Goal: Information Seeking & Learning: Check status

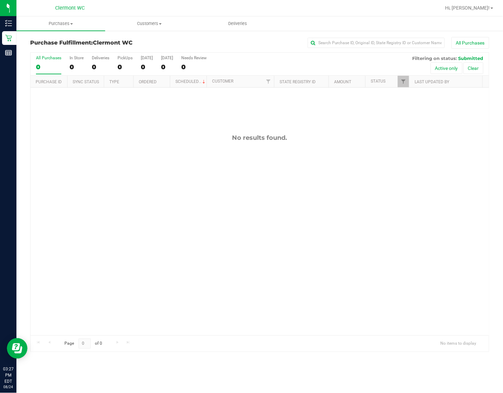
click at [379, 169] on div "No results found." at bounding box center [259, 235] width 459 height 294
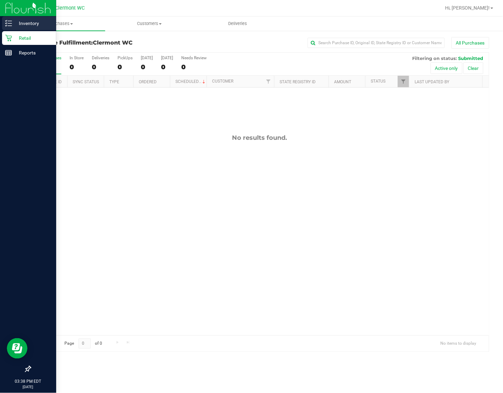
click at [22, 29] on div "Inventory" at bounding box center [29, 23] width 54 height 14
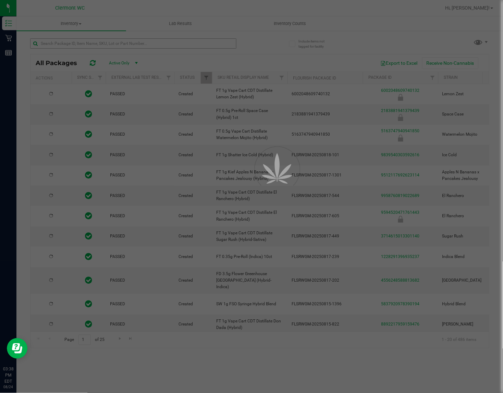
click at [110, 43] on div at bounding box center [251, 196] width 503 height 393
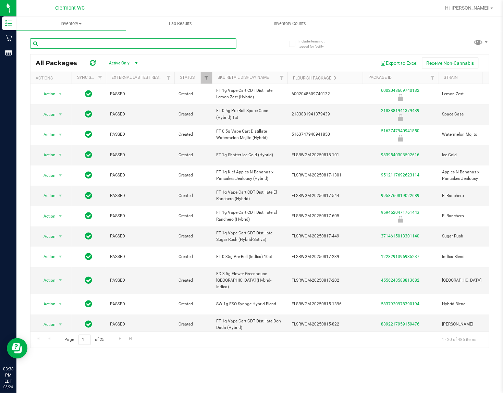
click at [114, 40] on input "text" at bounding box center [133, 43] width 206 height 10
type input "grape essence"
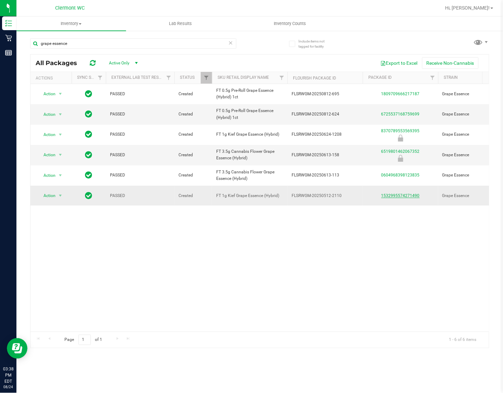
click at [402, 196] on link "1532995574271490" at bounding box center [400, 195] width 38 height 5
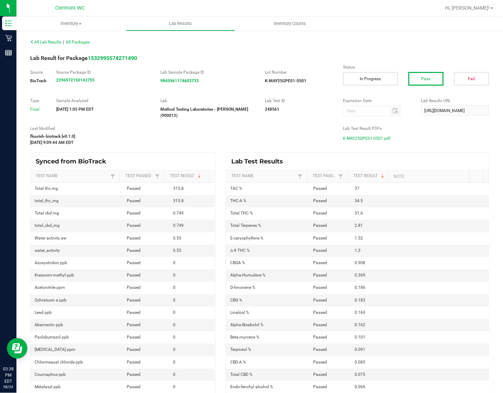
click at [379, 134] on span "K-MAY25GPE01-0501.pdf" at bounding box center [366, 138] width 47 height 10
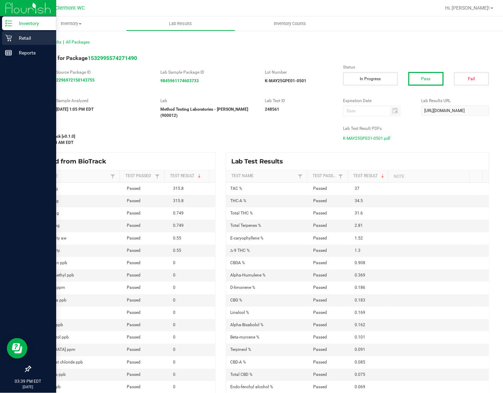
click at [8, 37] on icon at bounding box center [8, 38] width 7 height 7
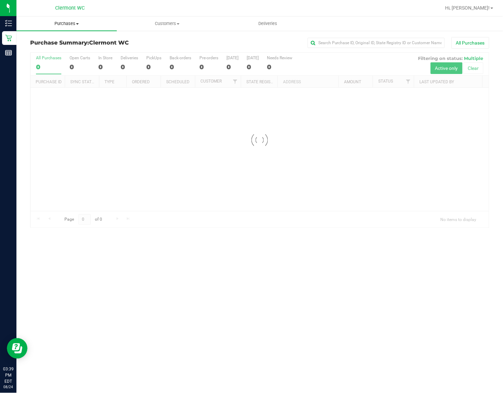
click at [67, 29] on uib-tab-heading "Purchases Summary of purchases Fulfillment All purchases" at bounding box center [66, 23] width 100 height 14
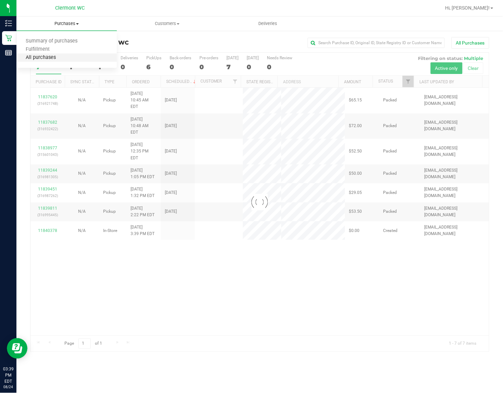
click at [60, 57] on span "All purchases" at bounding box center [40, 58] width 49 height 6
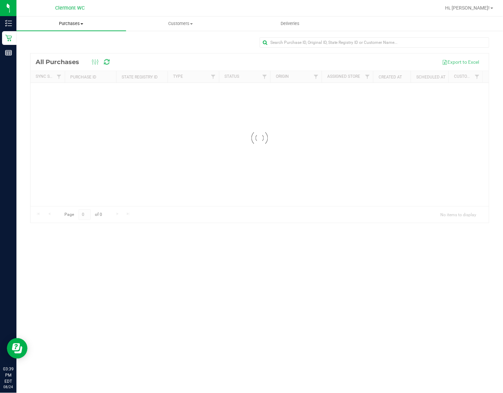
click at [77, 23] on span "Purchases" at bounding box center [71, 24] width 110 height 6
click at [55, 49] on span "Fulfillment" at bounding box center [37, 50] width 42 height 6
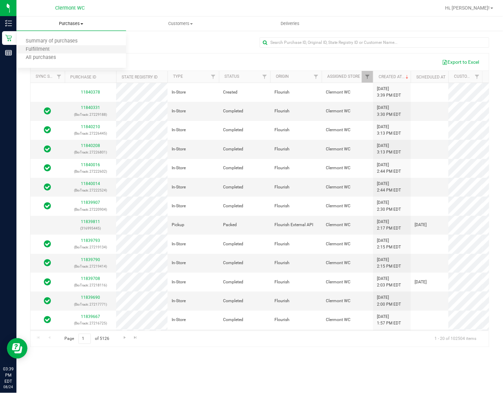
click at [91, 46] on li "Fulfillment" at bounding box center [71, 50] width 110 height 8
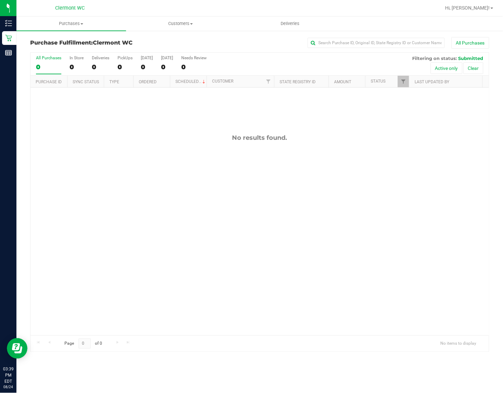
click at [366, 204] on div "No results found." at bounding box center [259, 235] width 459 height 294
